Goal: Task Accomplishment & Management: Use online tool/utility

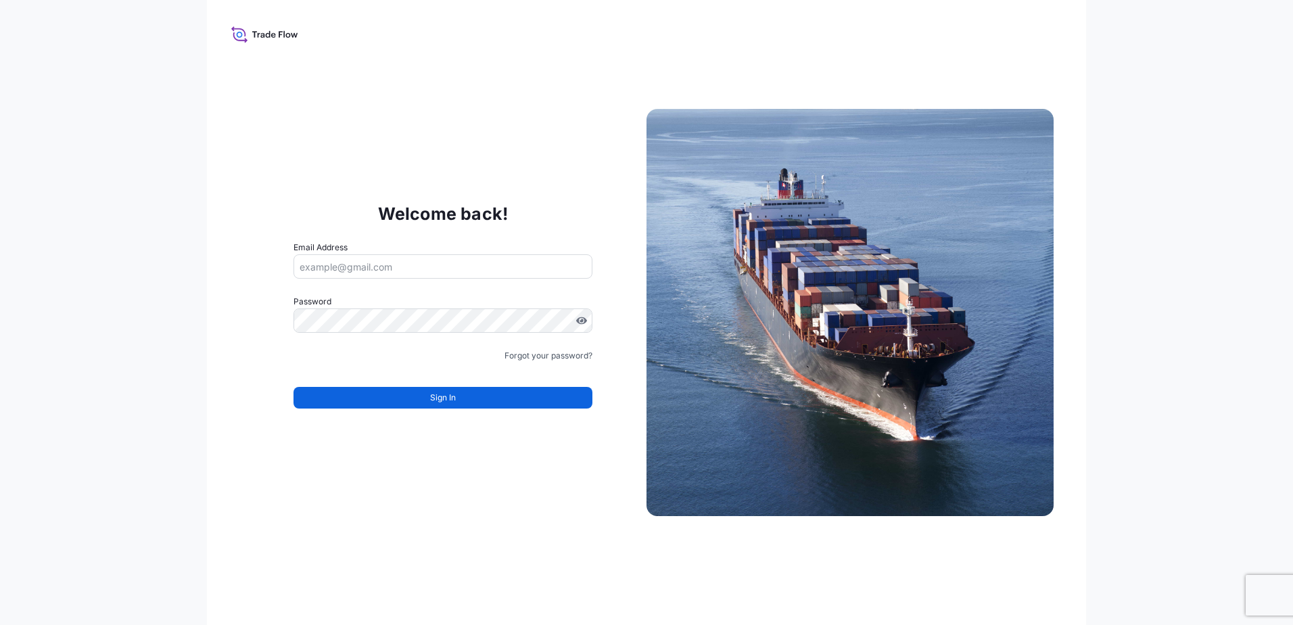
click at [373, 260] on input "Email Address" at bounding box center [442, 266] width 299 height 24
type input "[EMAIL_ADDRESS][DOMAIN_NAME]"
click at [394, 262] on input "Email Address" at bounding box center [442, 266] width 299 height 24
type input "[EMAIL_ADDRESS][DOMAIN_NAME]"
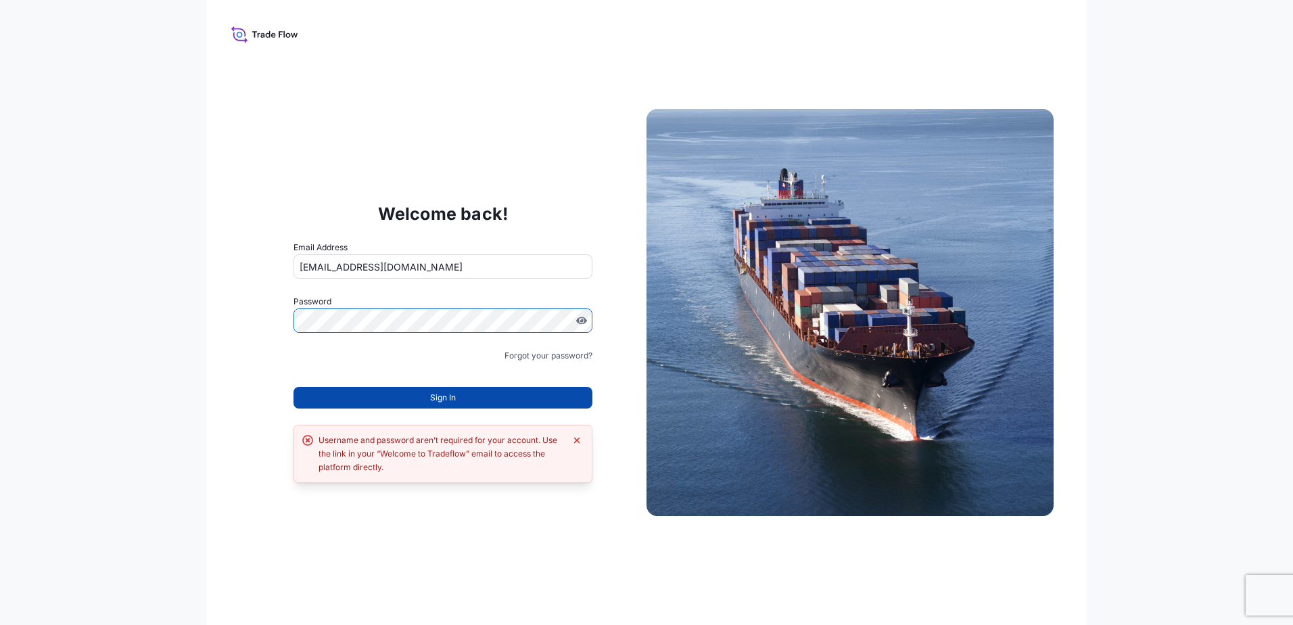
click at [467, 395] on button "Sign In" at bounding box center [442, 398] width 299 height 22
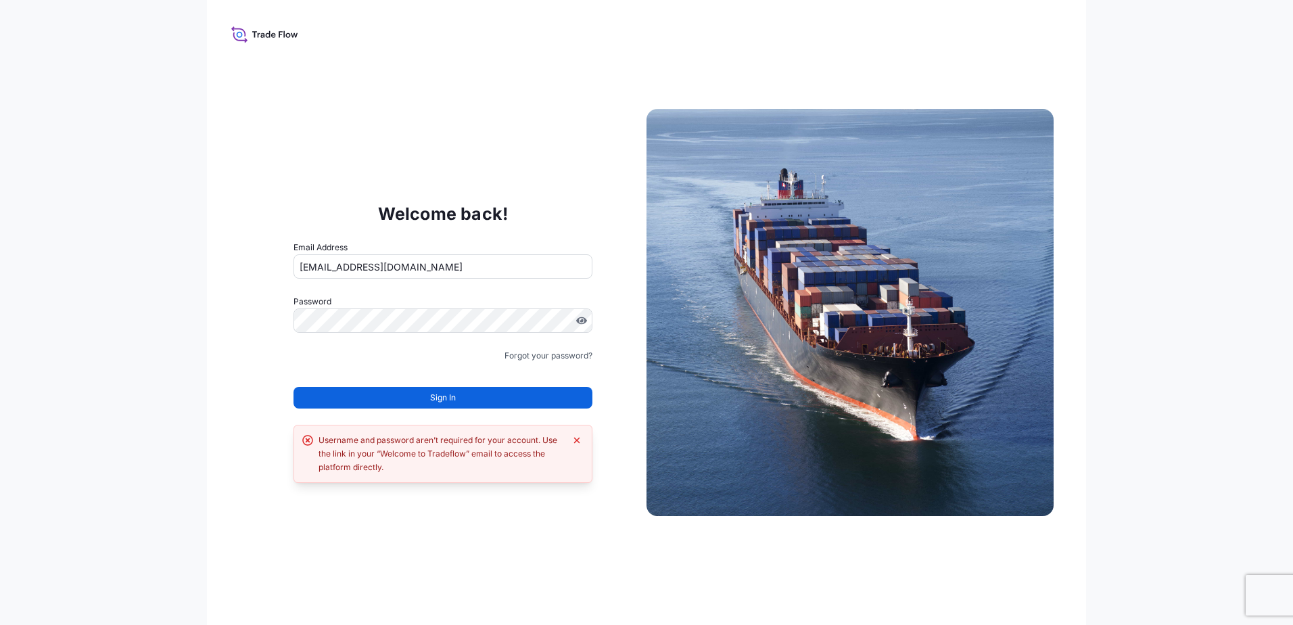
click at [507, 510] on div "Welcome back! Email Address [EMAIL_ADDRESS][DOMAIN_NAME] Password Must include:…" at bounding box center [646, 312] width 879 height 625
